Goal: Task Accomplishment & Management: Use online tool/utility

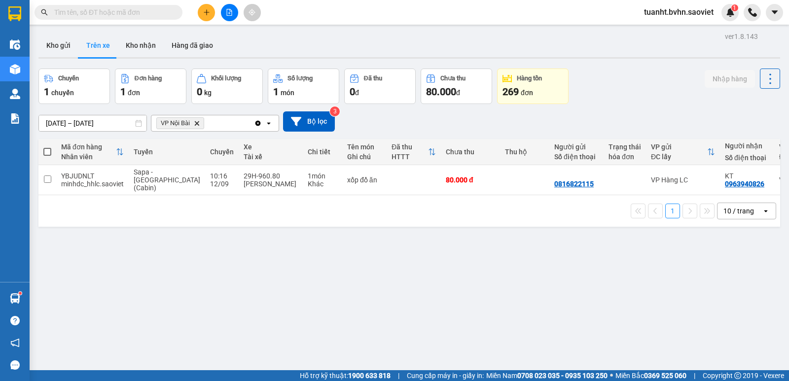
click at [230, 12] on icon "file-add" at bounding box center [229, 12] width 7 height 7
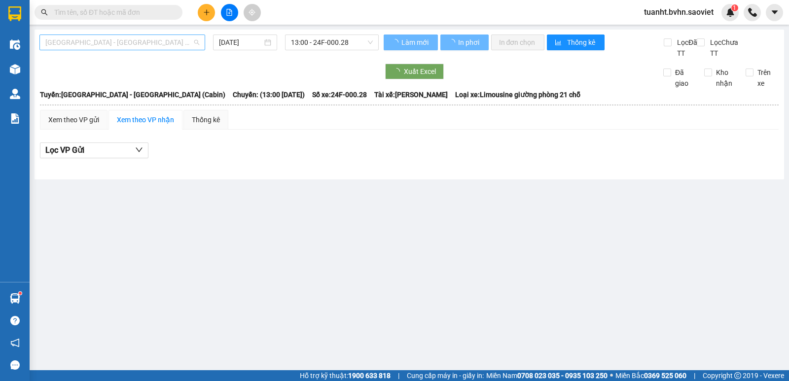
click at [140, 49] on span "[GEOGRAPHIC_DATA] - [GEOGRAPHIC_DATA] (Cabin)" at bounding box center [122, 42] width 154 height 15
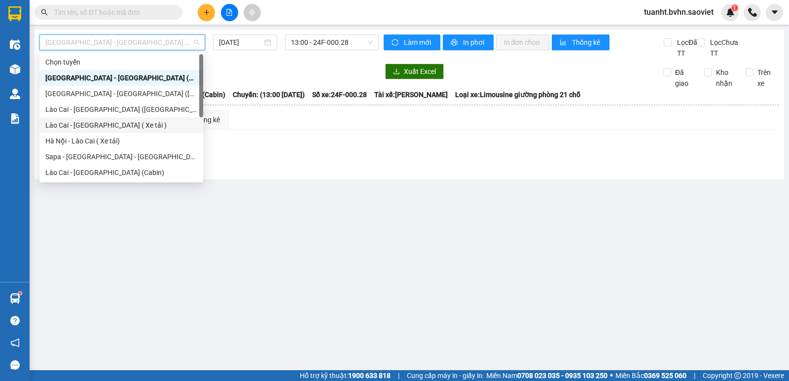
scroll to position [79, 0]
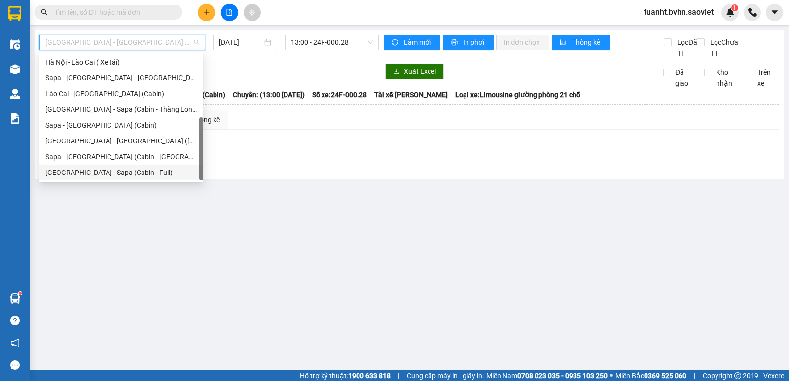
click at [134, 173] on div "[GEOGRAPHIC_DATA] - Sapa (Cabin - Full)" at bounding box center [121, 172] width 152 height 11
type input "[DATE]"
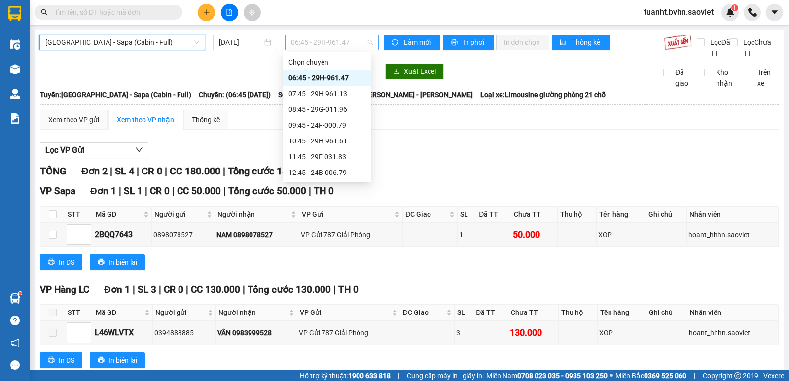
click at [327, 44] on span "06:45 - 29H-961.47" at bounding box center [331, 42] width 81 height 15
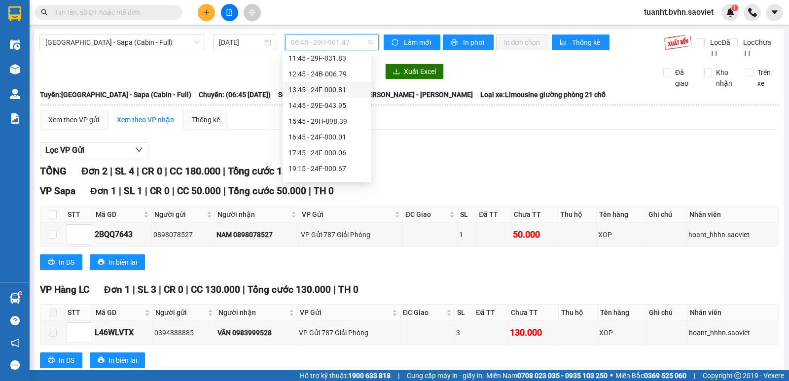
scroll to position [49, 0]
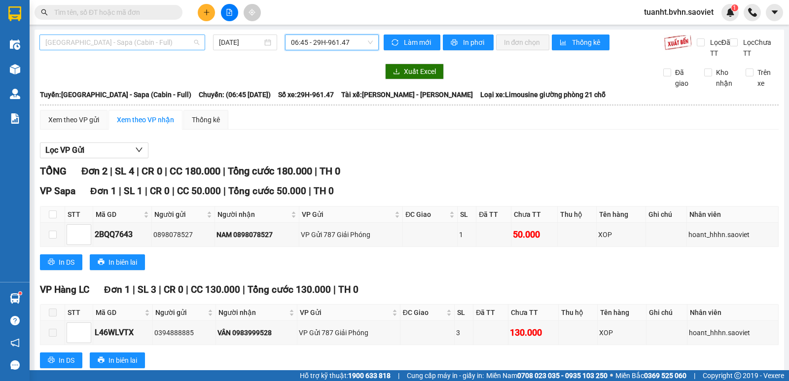
click at [164, 47] on span "[GEOGRAPHIC_DATA] - Sapa (Cabin - Full)" at bounding box center [122, 42] width 154 height 15
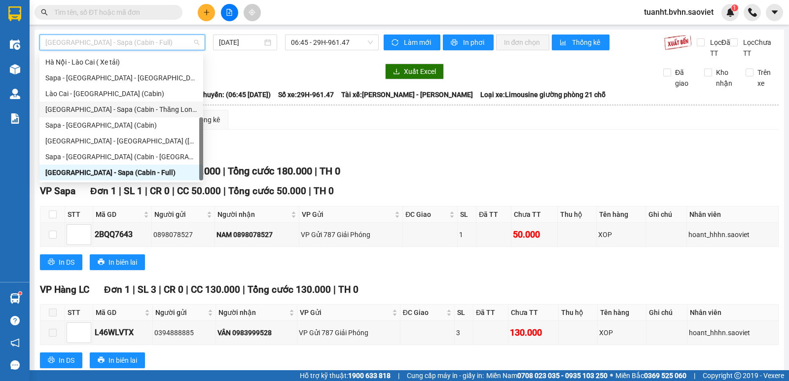
click at [141, 111] on div "[GEOGRAPHIC_DATA] - Sapa (Cabin - Thăng Long)" at bounding box center [121, 109] width 152 height 11
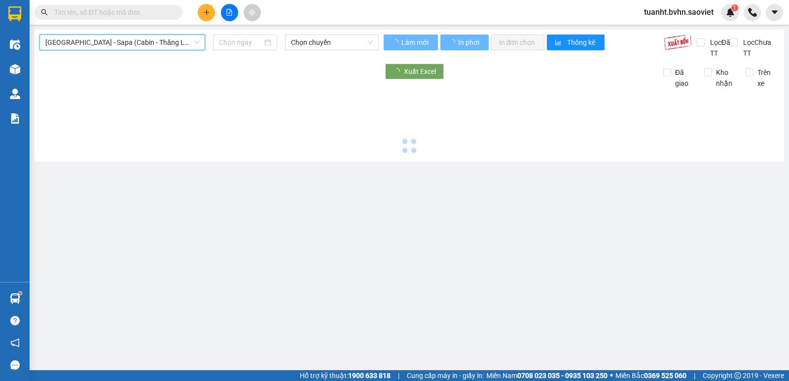
type input "[DATE]"
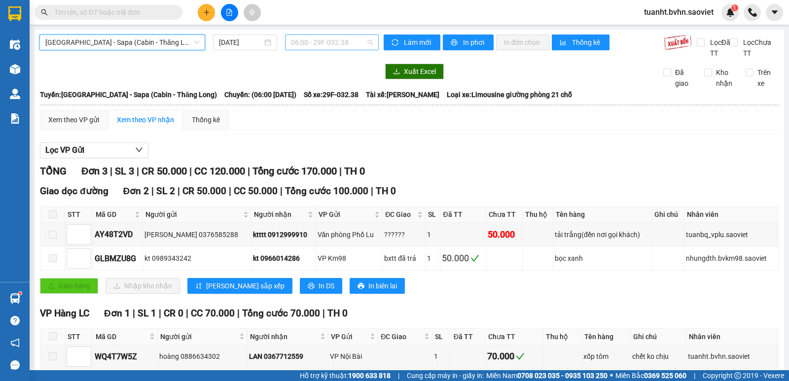
click at [317, 46] on span "06:00 - 29F-032.38" at bounding box center [331, 42] width 81 height 15
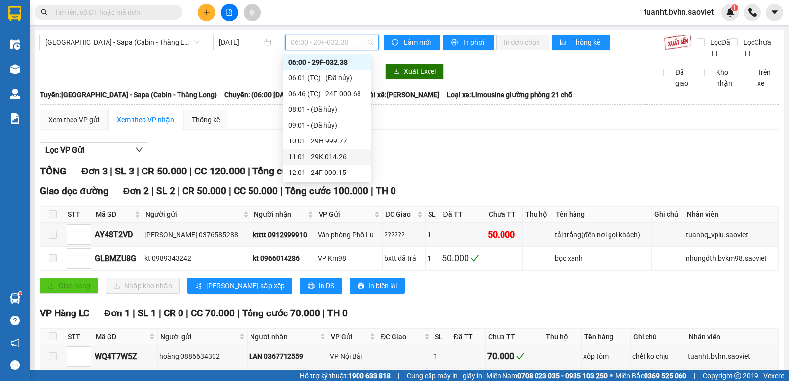
click at [337, 157] on div "11:01 - 29K-014.26" at bounding box center [327, 156] width 77 height 11
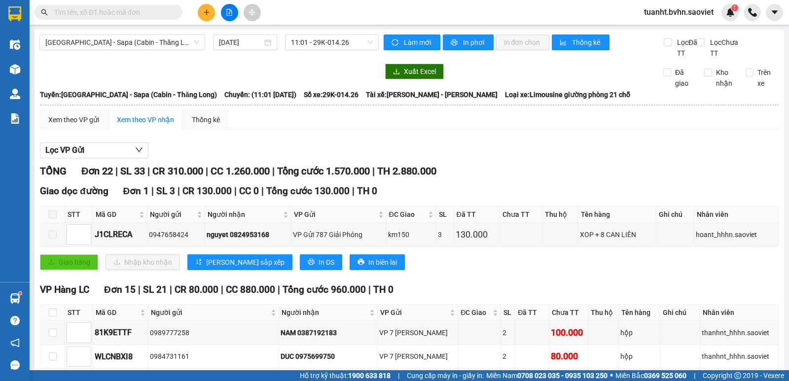
click at [476, 44] on span "In phơi" at bounding box center [474, 42] width 23 height 11
